Goal: Task Accomplishment & Management: Manage account settings

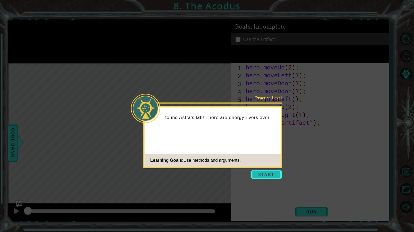
click at [268, 174] on button "Start" at bounding box center [266, 174] width 31 height 9
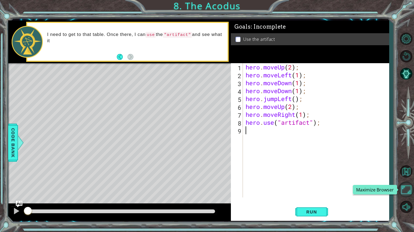
click at [410, 189] on button "Maximize Browser" at bounding box center [406, 190] width 16 height 16
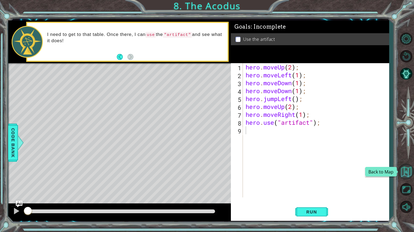
click at [409, 178] on button "Back to Map" at bounding box center [406, 172] width 16 height 16
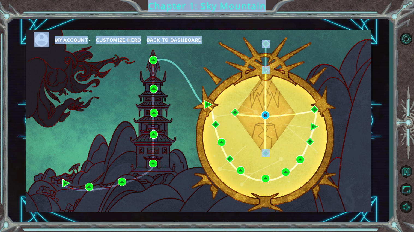
drag, startPoint x: 285, startPoint y: 169, endPoint x: 280, endPoint y: 145, distance: 24.5
click at [280, 145] on body "My Account Customize Hero Back to Dashboard Chapter 1: Sky Mountain Got it Intr…" at bounding box center [207, 116] width 414 height 232
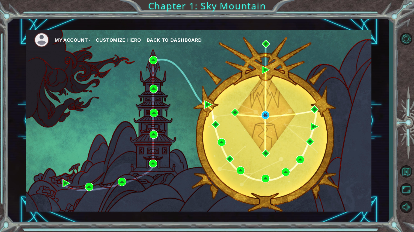
click at [280, 145] on div "My Account Customize Hero Back to Dashboard" at bounding box center [198, 121] width 345 height 182
click at [409, 206] on button "Mute" at bounding box center [406, 207] width 16 height 16
click at [35, 39] on img at bounding box center [41, 39] width 15 height 15
click at [45, 40] on img at bounding box center [41, 39] width 15 height 15
click at [58, 40] on button "My Account" at bounding box center [73, 40] width 36 height 8
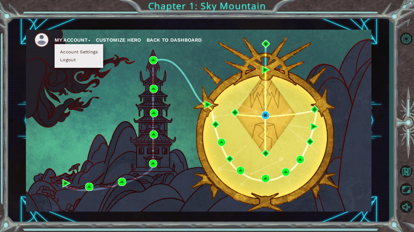
click at [82, 52] on button "Account Settings" at bounding box center [78, 52] width 41 height 6
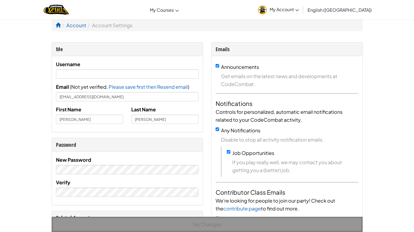
click at [299, 9] on span "My Account" at bounding box center [283, 10] width 29 height 6
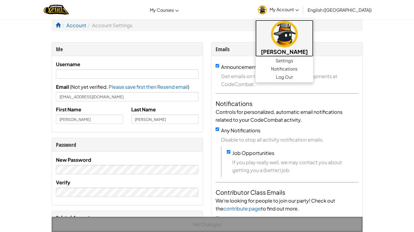
click at [298, 44] on img at bounding box center [284, 34] width 27 height 27
